Goal: Information Seeking & Learning: Learn about a topic

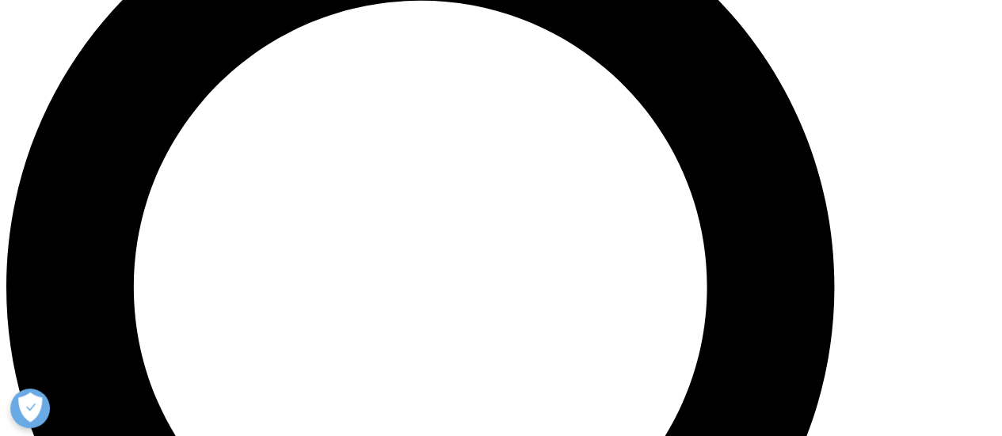
scroll to position [1152, 0]
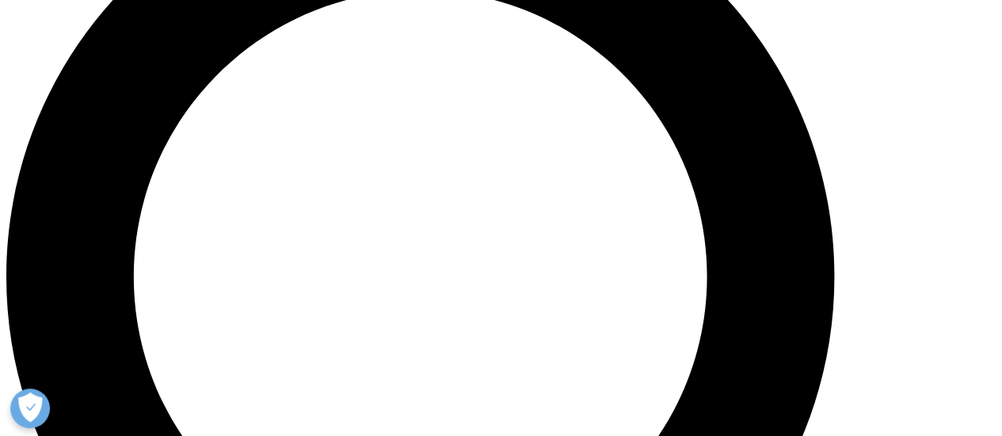
drag, startPoint x: 181, startPoint y: 188, endPoint x: 634, endPoint y: 286, distance: 462.6
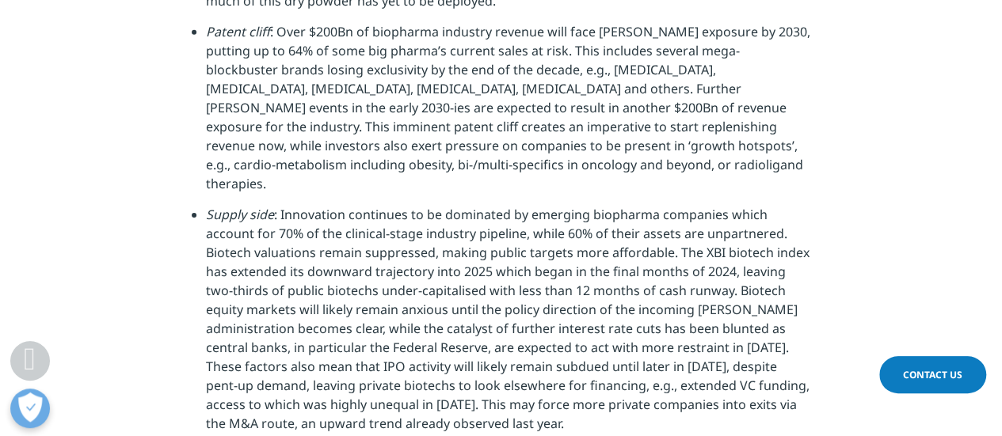
scroll to position [2512, 0]
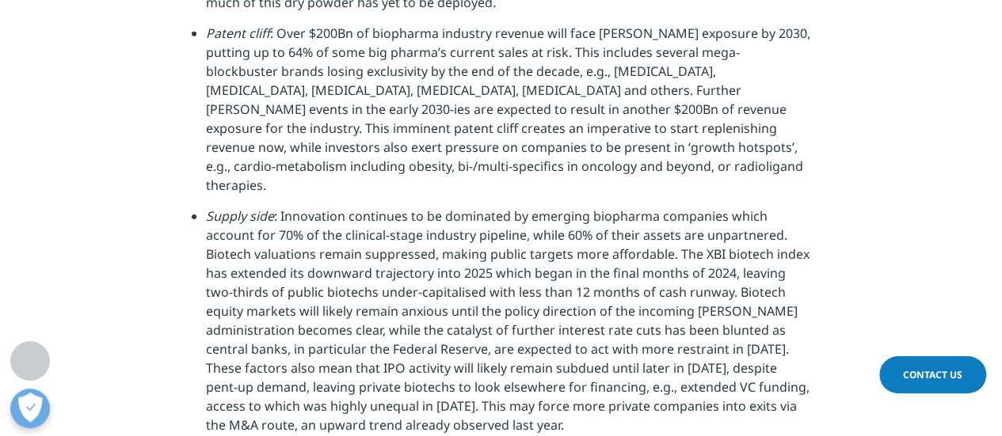
drag, startPoint x: 181, startPoint y: 188, endPoint x: 432, endPoint y: 193, distance: 251.1
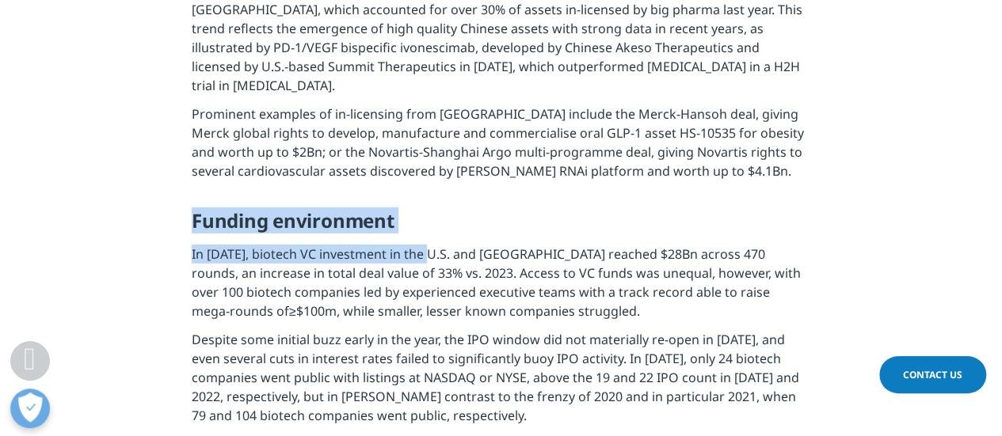
click at [432, 246] on span "In [DATE], biotech VC investment in the U.S. and [GEOGRAPHIC_DATA] reached $28B…" at bounding box center [496, 283] width 609 height 74
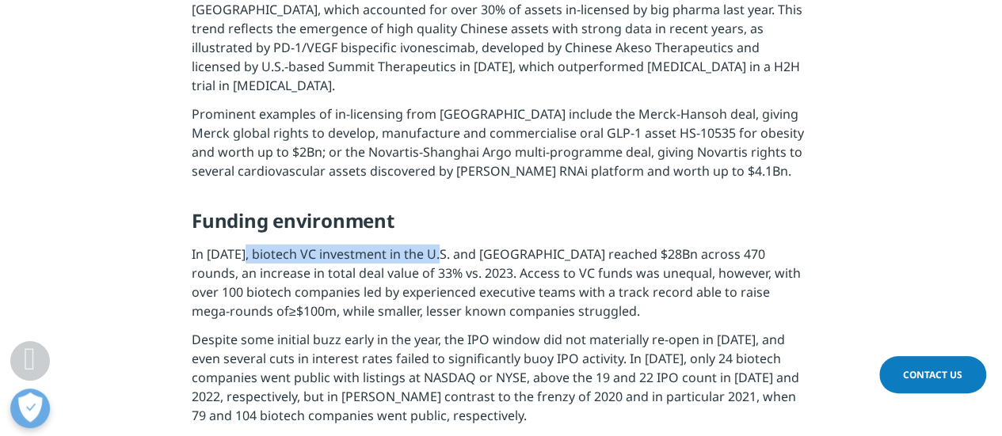
drag, startPoint x: 244, startPoint y: 197, endPoint x: 439, endPoint y: 200, distance: 194.8
click at [439, 246] on span "In [DATE], biotech VC investment in the U.S. and [GEOGRAPHIC_DATA] reached $28B…" at bounding box center [496, 283] width 609 height 74
click at [372, 303] on span "$100m, while smaller, lesser known companies struggled." at bounding box center [468, 311] width 344 height 17
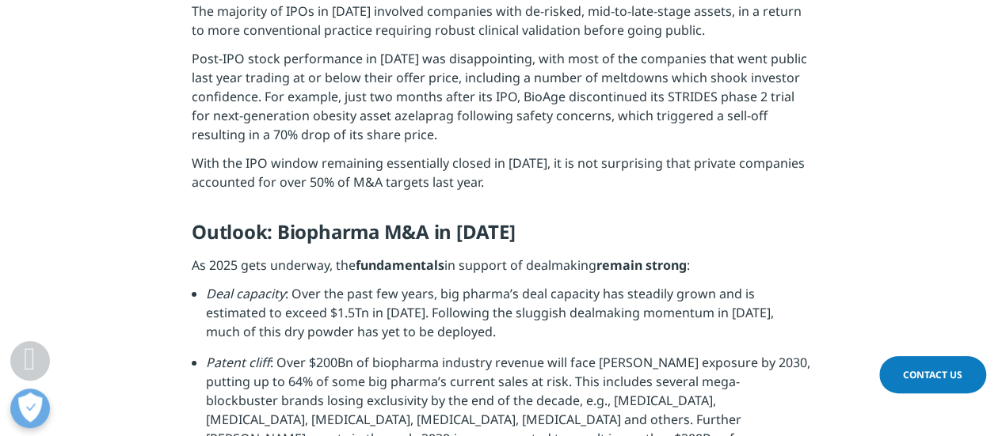
scroll to position [2944, 0]
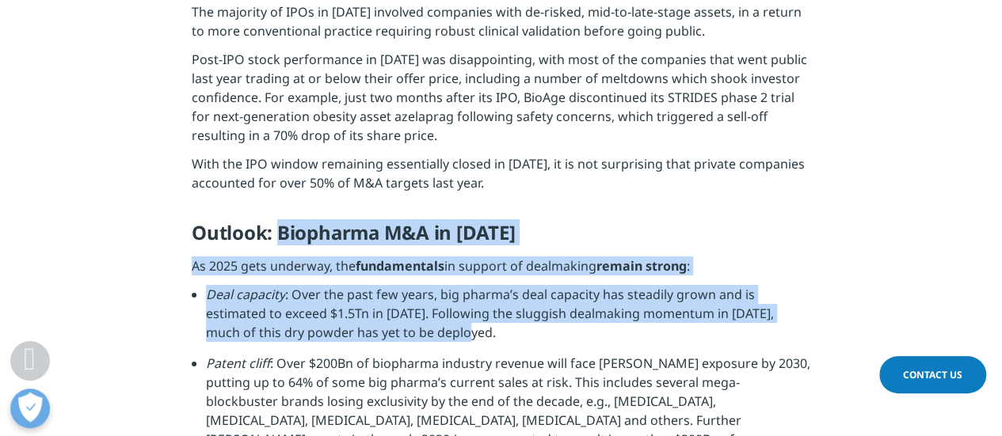
drag, startPoint x: 282, startPoint y: 175, endPoint x: 450, endPoint y: 279, distance: 197.4
click at [450, 285] on li "Deal capacity : Over the past few years, big pharma’s deal capacity has steadil…" at bounding box center [508, 319] width 604 height 69
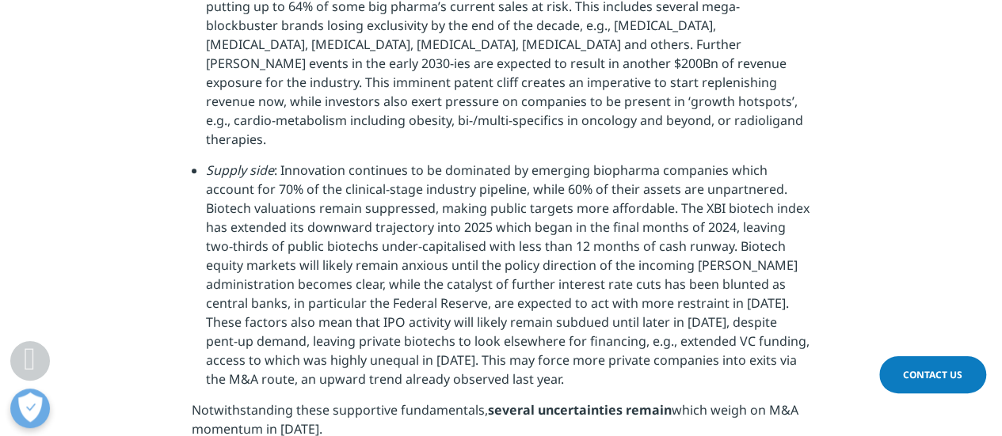
scroll to position [3640, 0]
